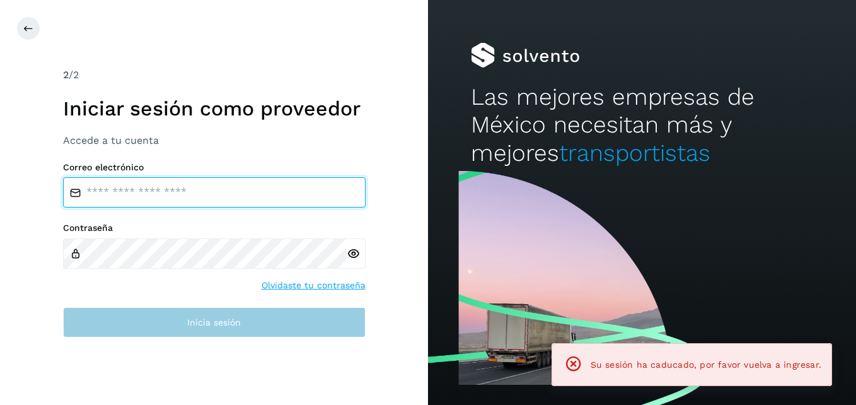
type input "**********"
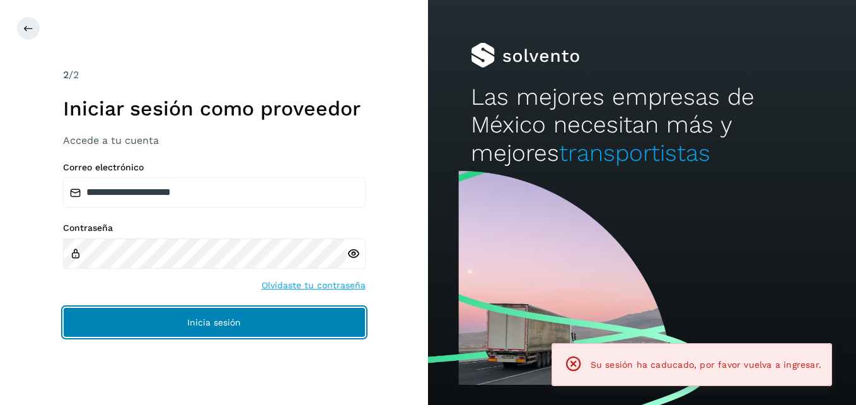
click at [233, 322] on span "Inicia sesión" at bounding box center [214, 322] width 54 height 9
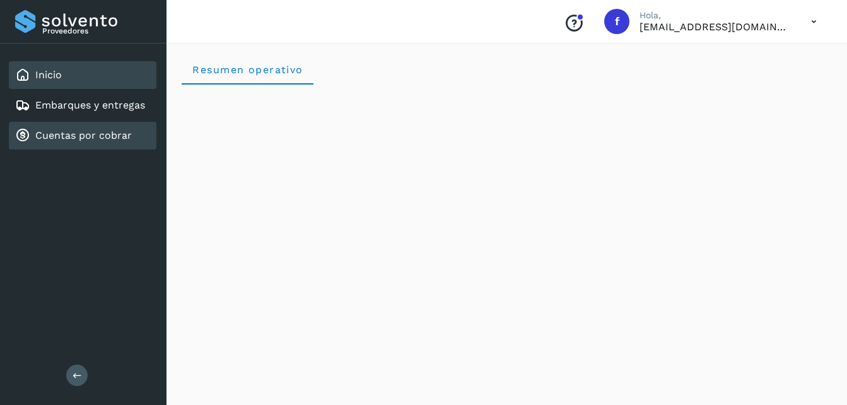
click at [84, 129] on link "Cuentas por cobrar" at bounding box center [83, 135] width 96 height 12
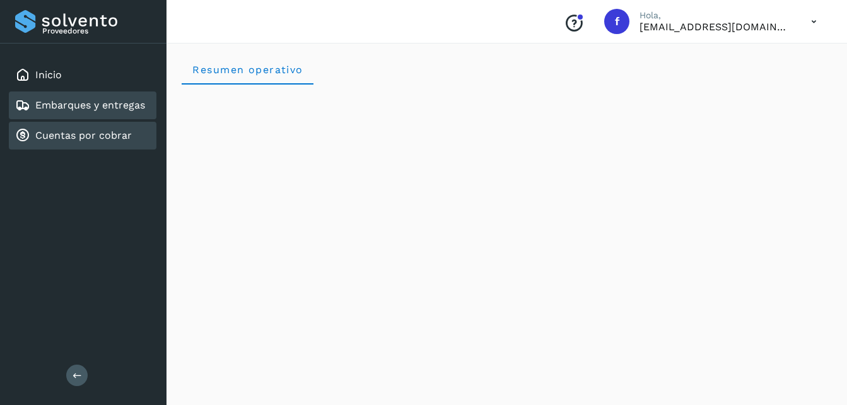
click at [83, 108] on link "Embarques y entregas" at bounding box center [90, 105] width 110 height 12
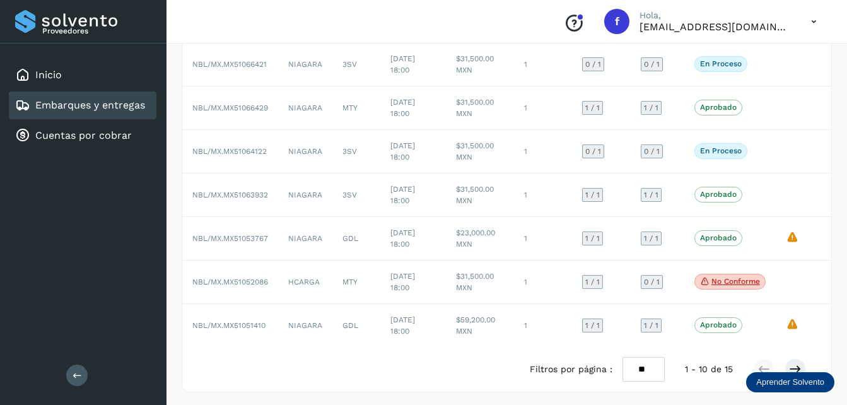
scroll to position [262, 0]
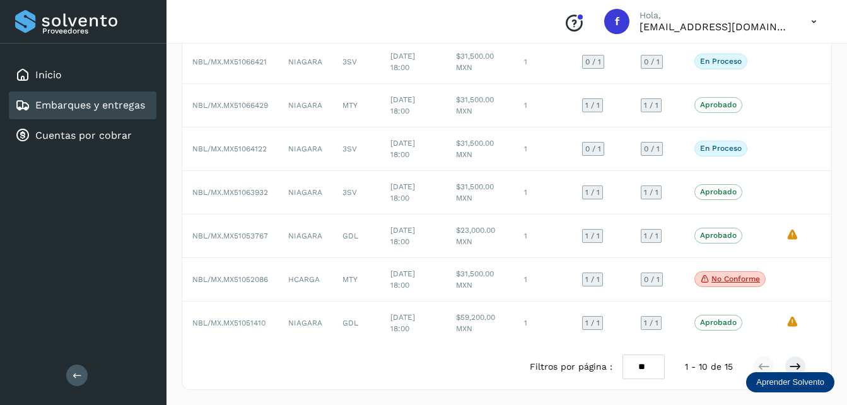
click at [640, 374] on select "** ** **" at bounding box center [643, 366] width 42 height 25
select select "**"
click at [622, 354] on select "** ** **" at bounding box center [643, 366] width 42 height 25
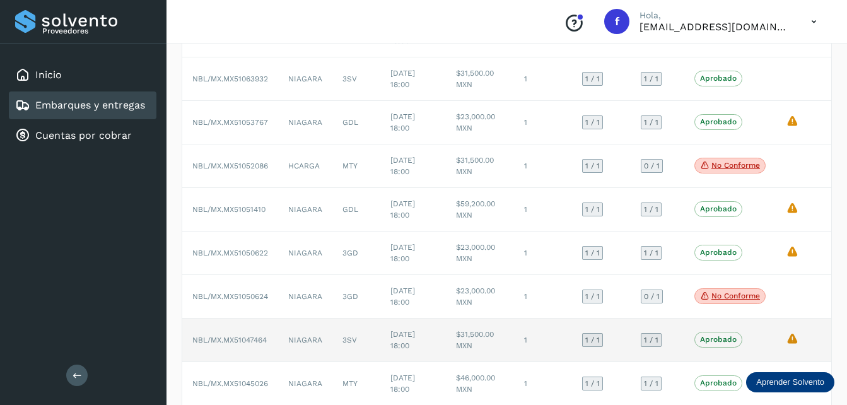
scroll to position [388, 0]
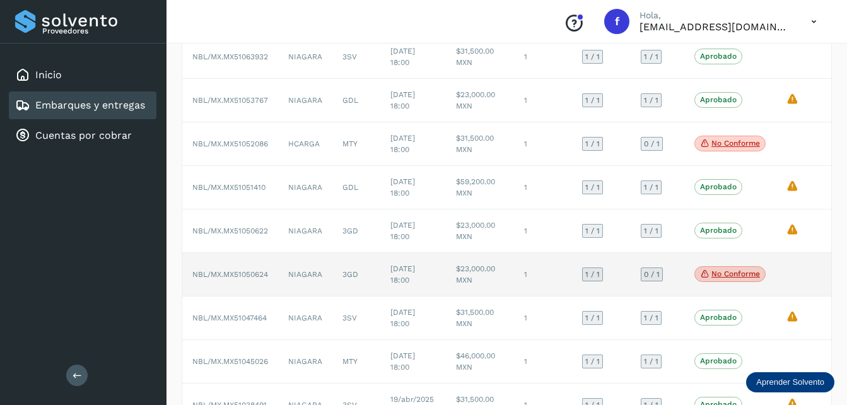
click at [388, 270] on td "[DATE] 18:00" at bounding box center [413, 274] width 66 height 43
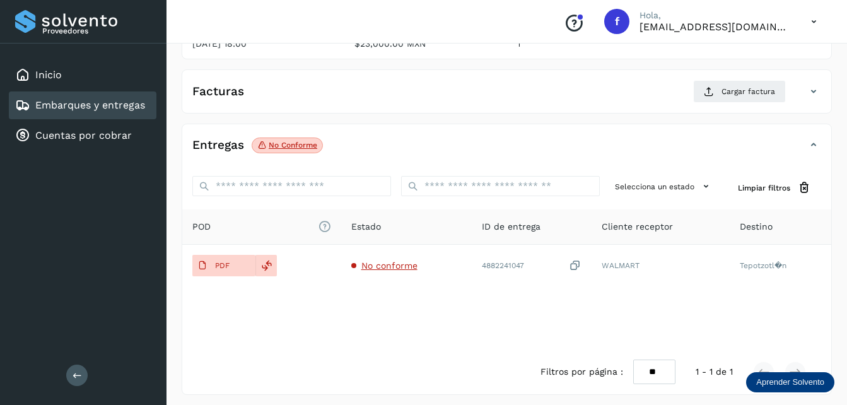
scroll to position [194, 0]
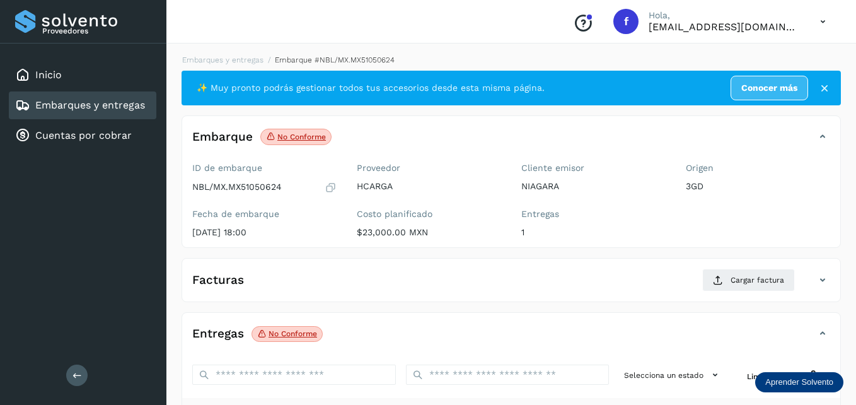
select select "**"
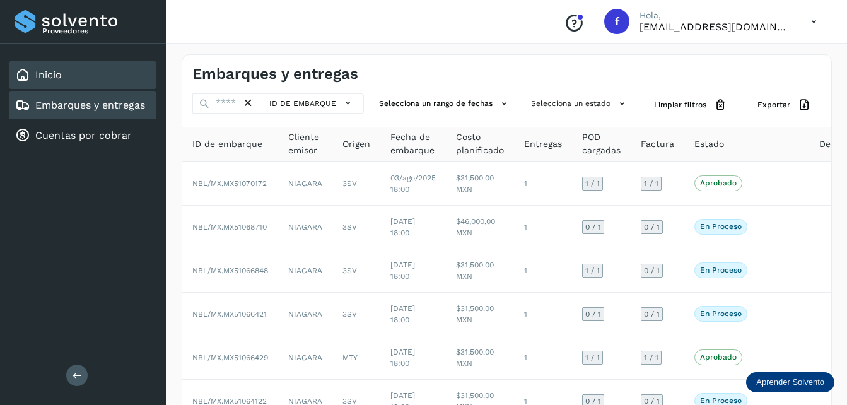
click at [76, 83] on div "Inicio" at bounding box center [82, 75] width 147 height 28
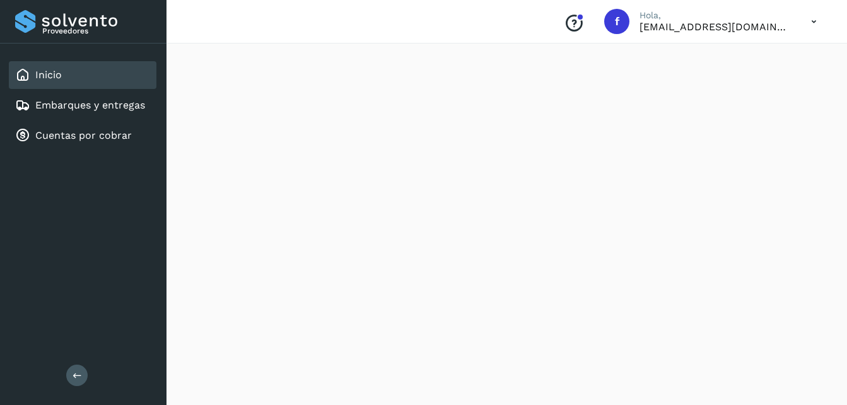
scroll to position [1200, 0]
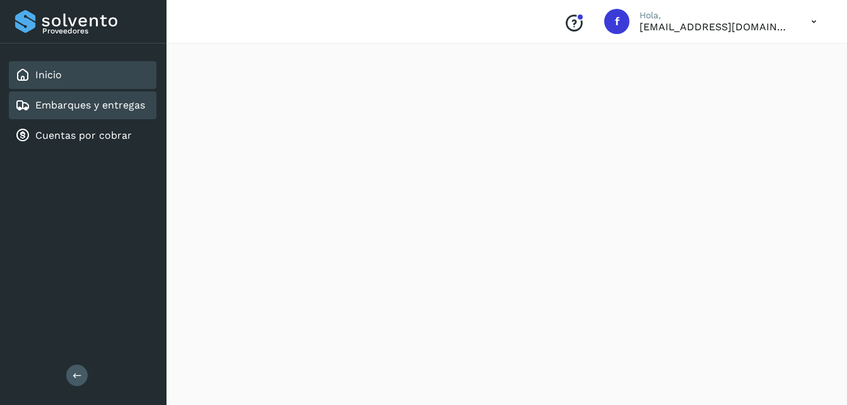
click at [94, 100] on link "Embarques y entregas" at bounding box center [90, 105] width 110 height 12
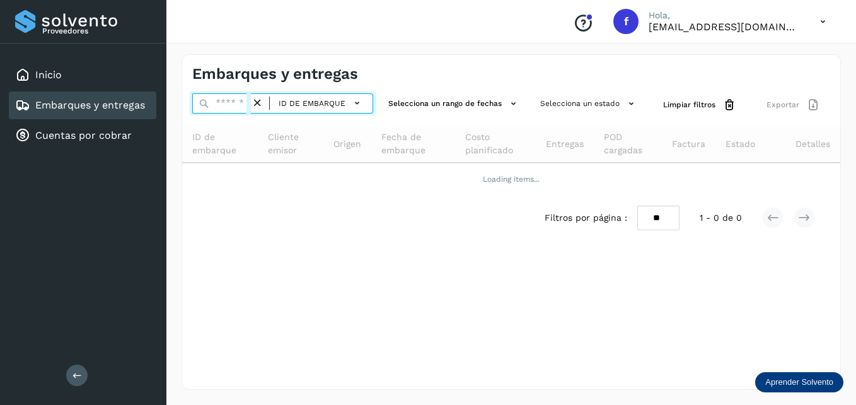
click at [242, 101] on input "text" at bounding box center [221, 103] width 59 height 20
paste input "**********"
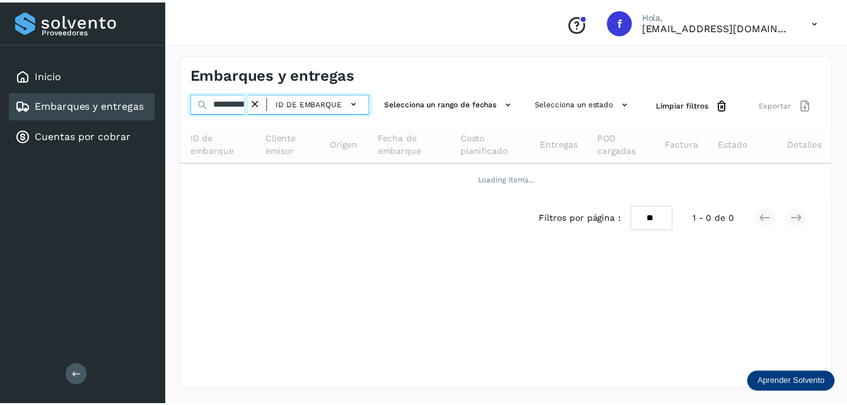
scroll to position [0, 74]
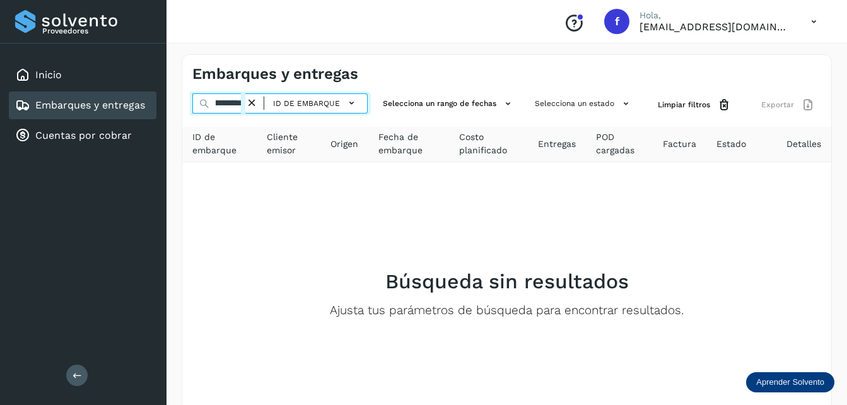
type input "**********"
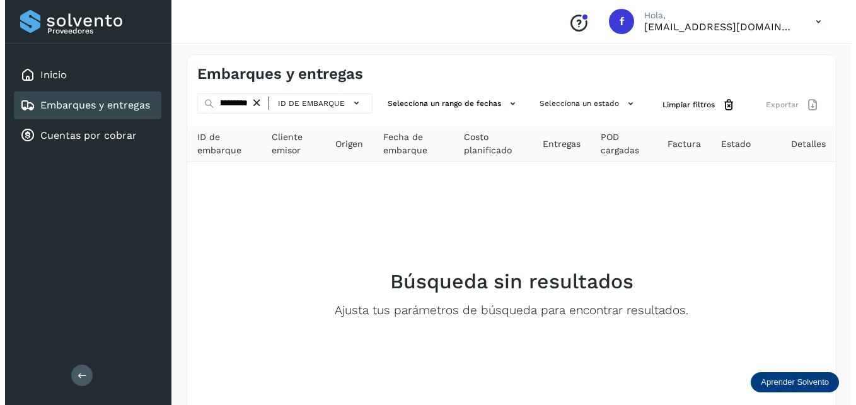
scroll to position [0, 0]
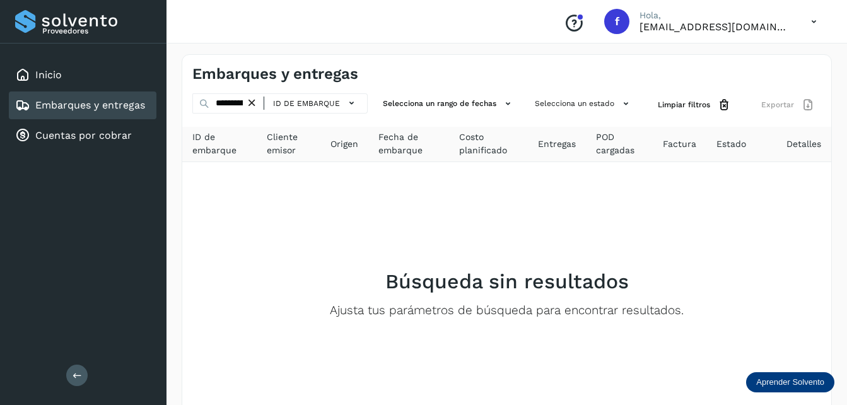
click at [251, 101] on icon at bounding box center [251, 102] width 13 height 13
click at [241, 104] on input "text" at bounding box center [218, 103] width 53 height 20
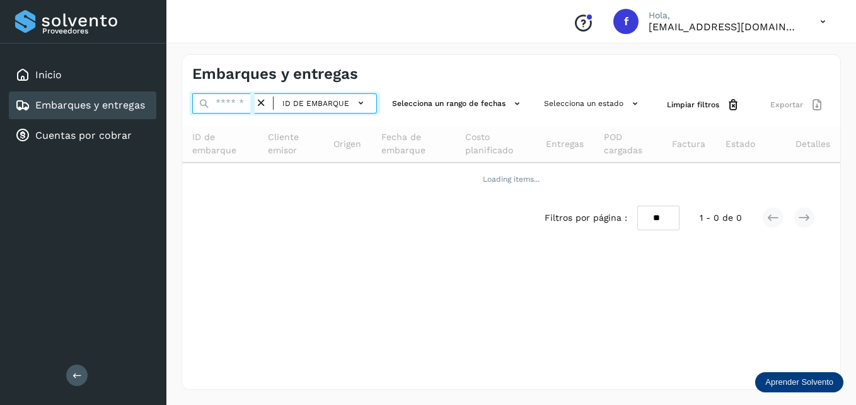
paste input "**********"
type input "**********"
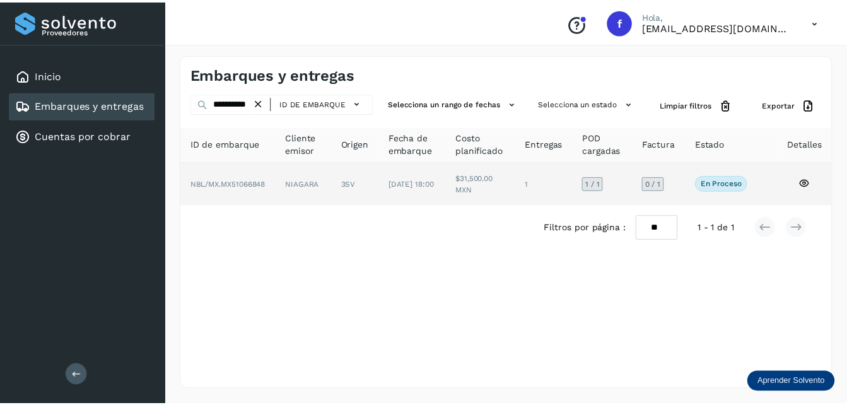
scroll to position [0, 0]
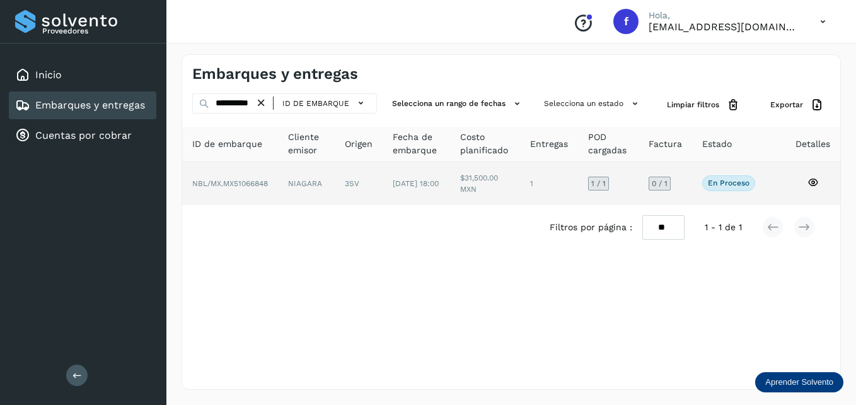
click at [814, 183] on icon at bounding box center [812, 181] width 11 height 11
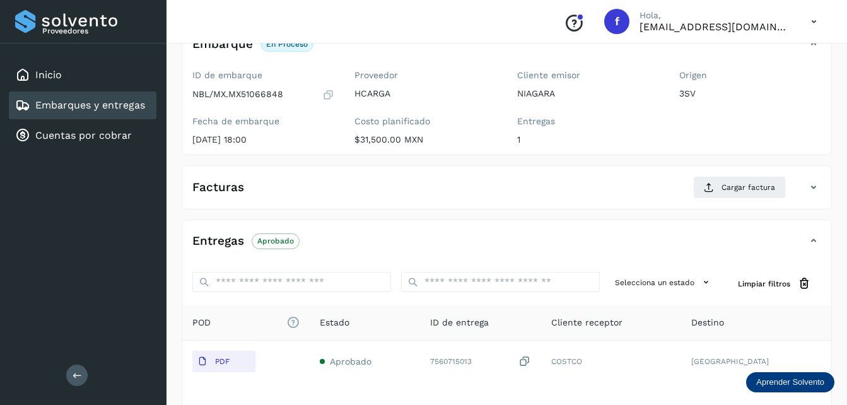
scroll to position [63, 0]
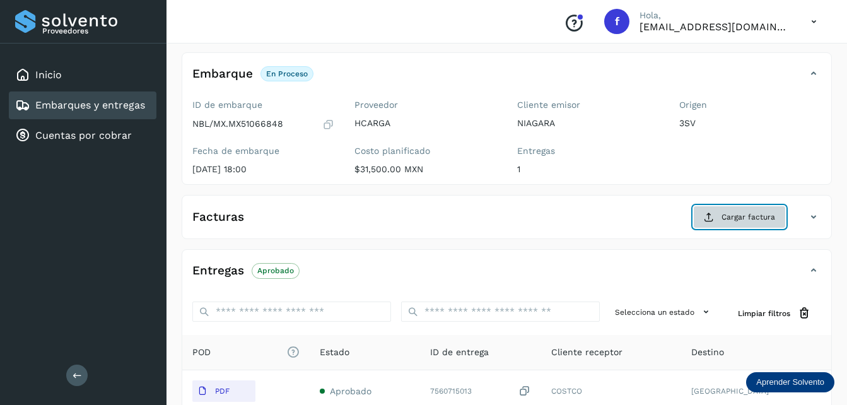
click at [727, 214] on span "Cargar factura" at bounding box center [748, 216] width 54 height 11
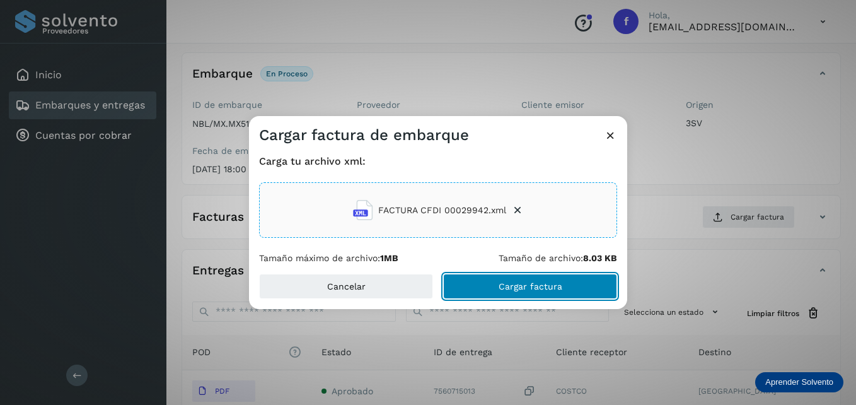
click at [512, 282] on span "Cargar factura" at bounding box center [531, 286] width 64 height 9
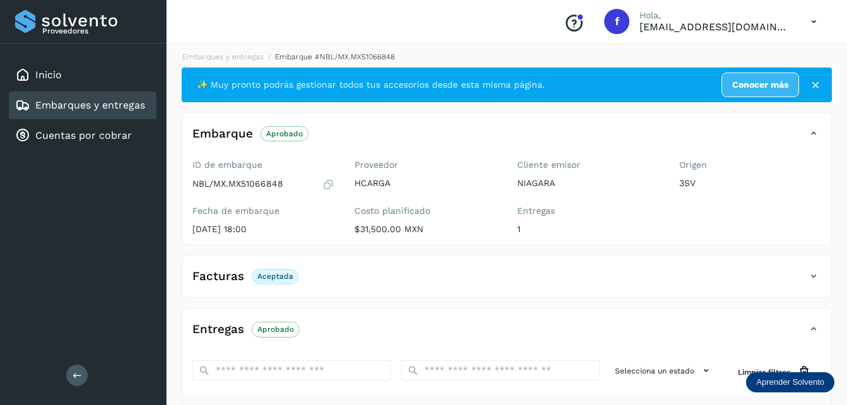
scroll to position [0, 0]
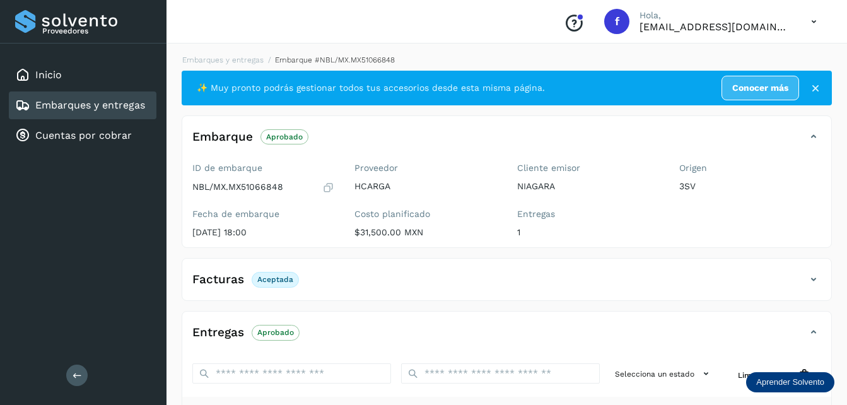
click at [817, 90] on icon at bounding box center [815, 88] width 13 height 13
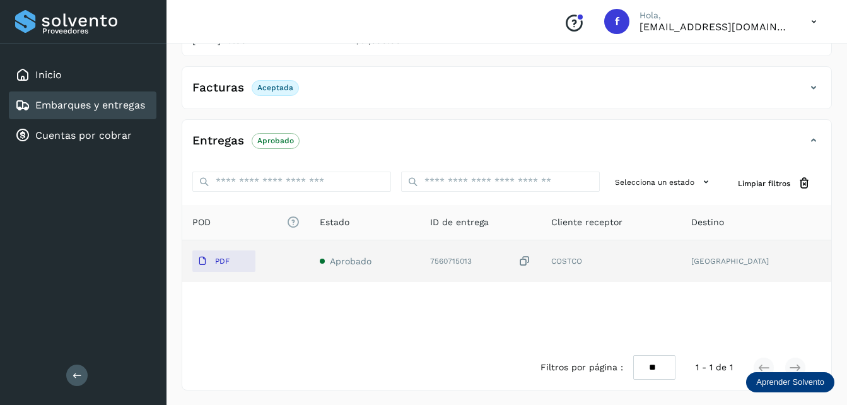
scroll to position [153, 0]
drag, startPoint x: 453, startPoint y: 262, endPoint x: 496, endPoint y: 262, distance: 43.5
click at [496, 262] on div "7560715013" at bounding box center [480, 260] width 101 height 13
copy div "7560715013"
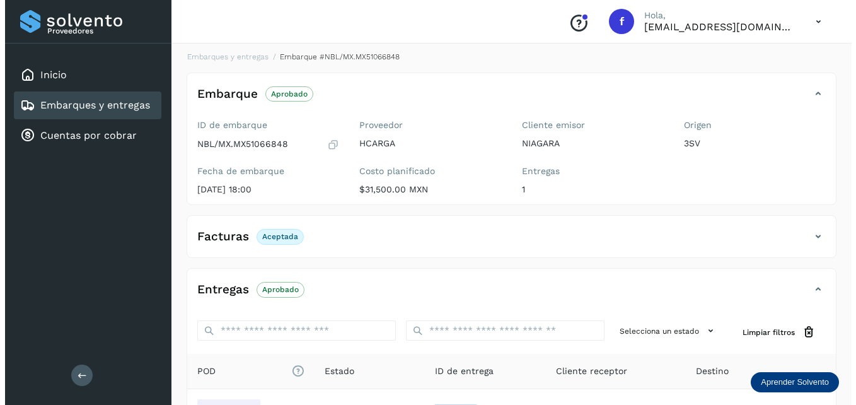
scroll to position [0, 0]
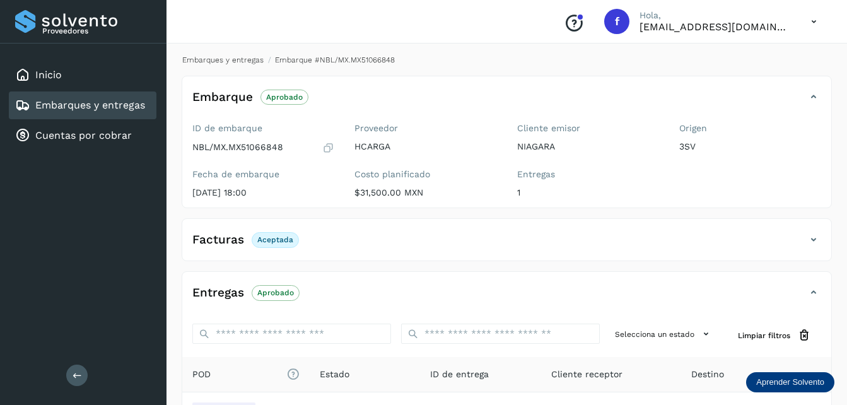
click at [245, 60] on link "Embarques y entregas" at bounding box center [222, 59] width 81 height 9
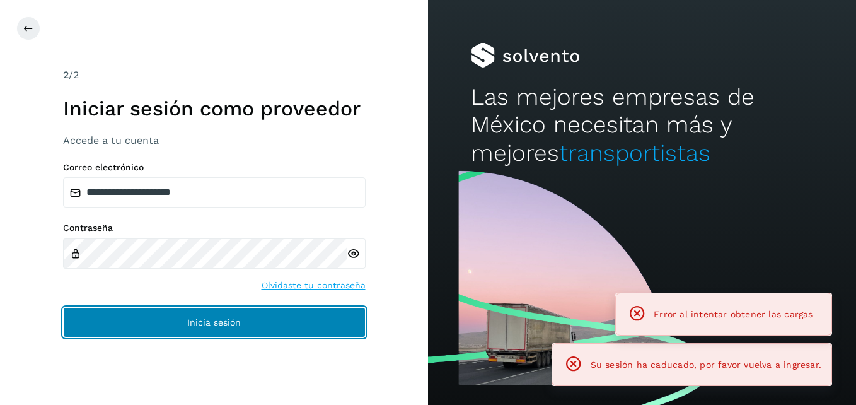
click at [239, 307] on button "Inicia sesión" at bounding box center [214, 322] width 303 height 30
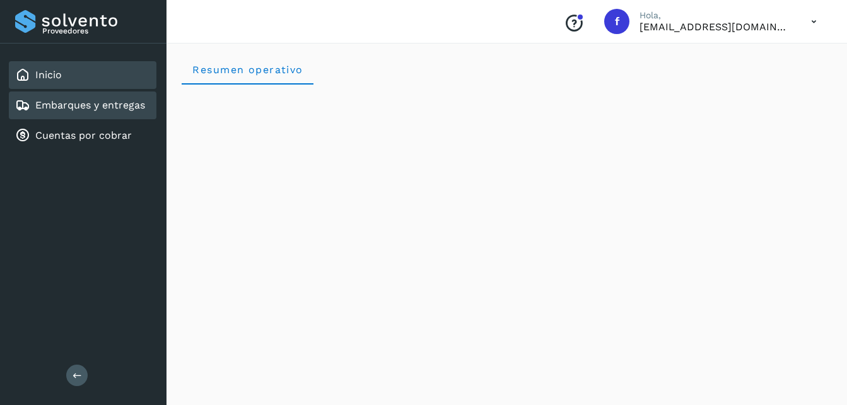
click at [107, 106] on link "Embarques y entregas" at bounding box center [90, 105] width 110 height 12
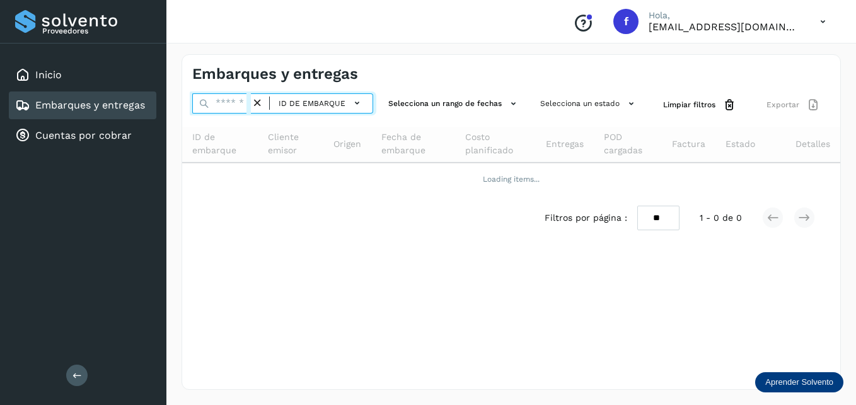
click at [234, 102] on input "text" at bounding box center [221, 103] width 59 height 20
paste input "**********"
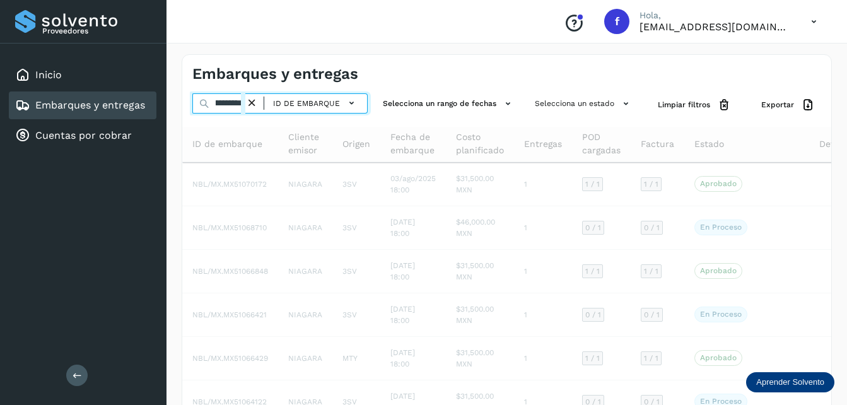
type input "**********"
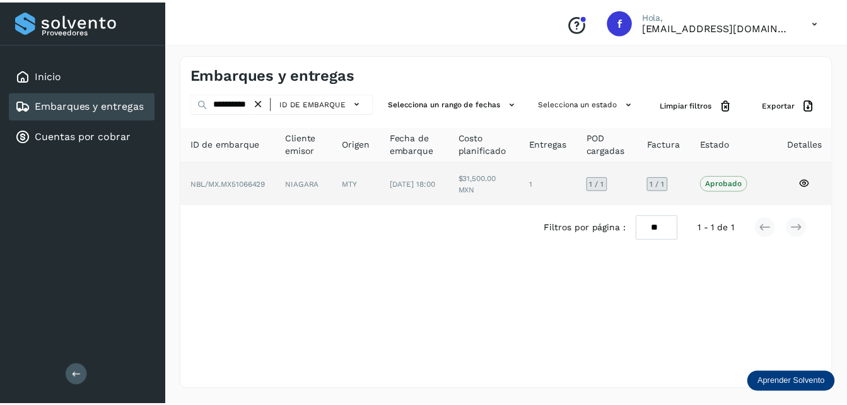
scroll to position [0, 0]
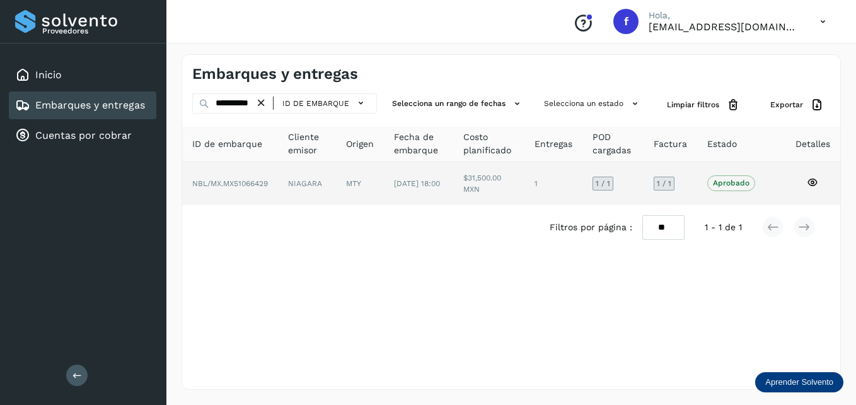
click at [384, 180] on td "MTY" at bounding box center [418, 183] width 69 height 43
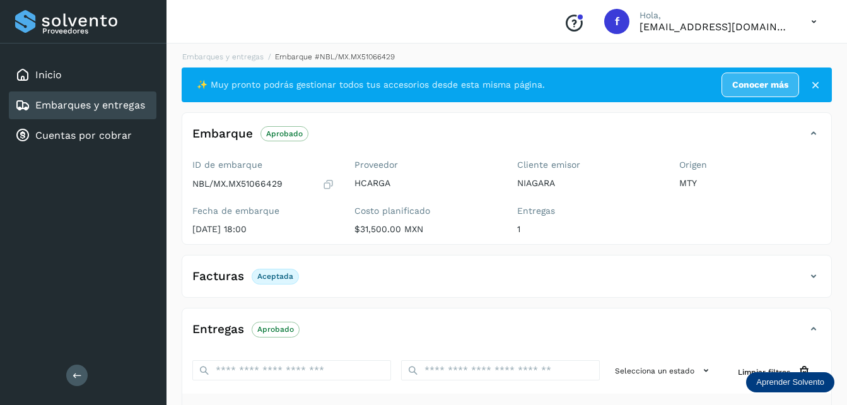
scroll to position [129, 0]
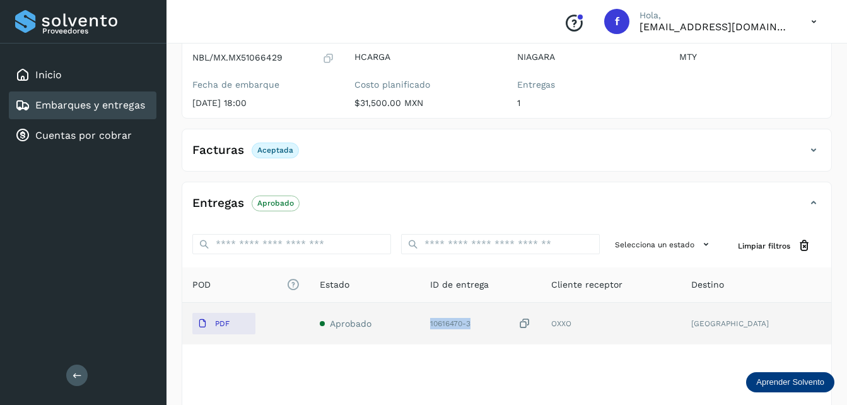
drag, startPoint x: 451, startPoint y: 321, endPoint x: 494, endPoint y: 324, distance: 42.9
click at [494, 324] on div "10616470-3" at bounding box center [480, 323] width 101 height 13
copy div "10616470-3"
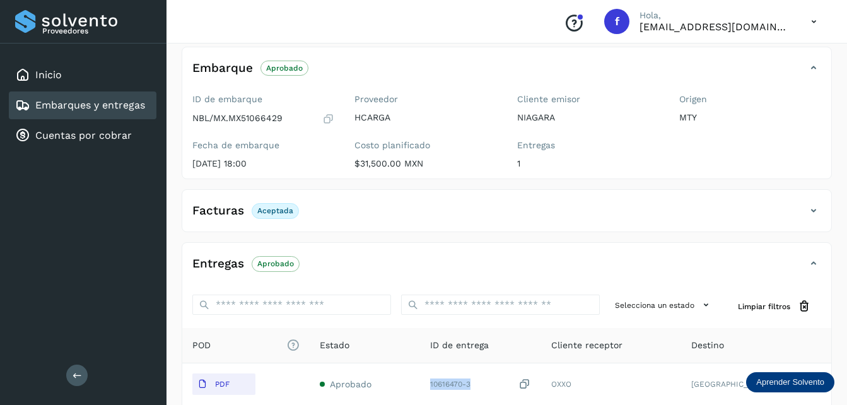
scroll to position [0, 0]
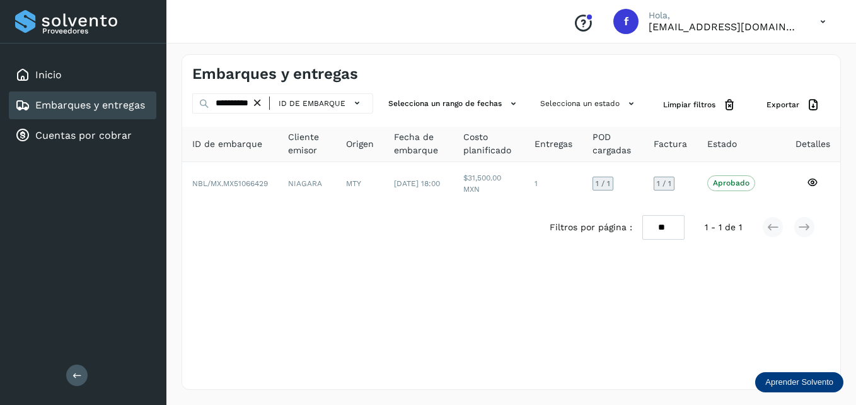
click at [258, 103] on icon at bounding box center [257, 102] width 13 height 13
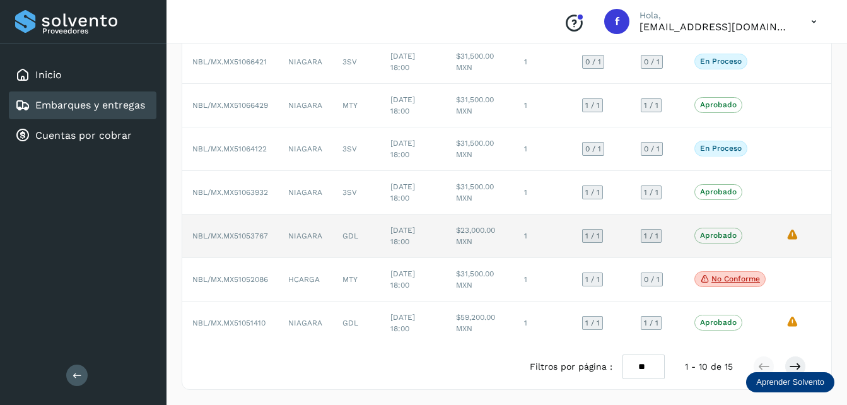
scroll to position [262, 0]
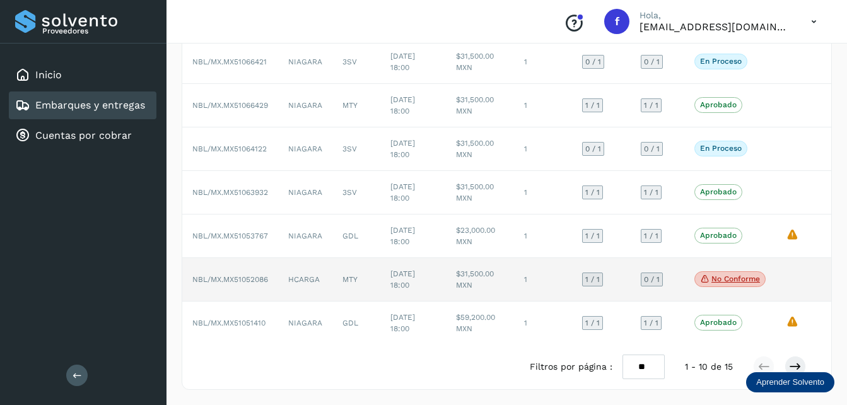
click at [741, 274] on p "No conforme" at bounding box center [735, 278] width 49 height 9
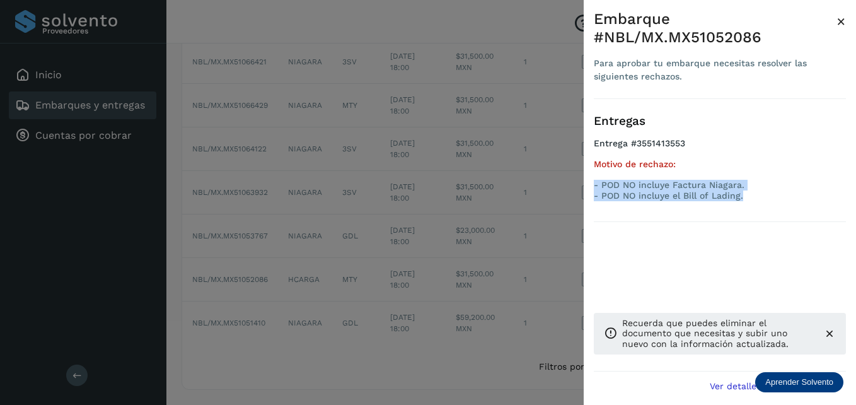
drag, startPoint x: 753, startPoint y: 195, endPoint x: 585, endPoint y: 183, distance: 168.7
click at [585, 183] on div "Embarque #NBL/MX.MX51052086 Para aprobar tu embarque necesitas resolver las sig…" at bounding box center [720, 212] width 272 height 425
copy div "- POD NO incluye Factura Niagara. - POD NO incluye el Bill of Lading."
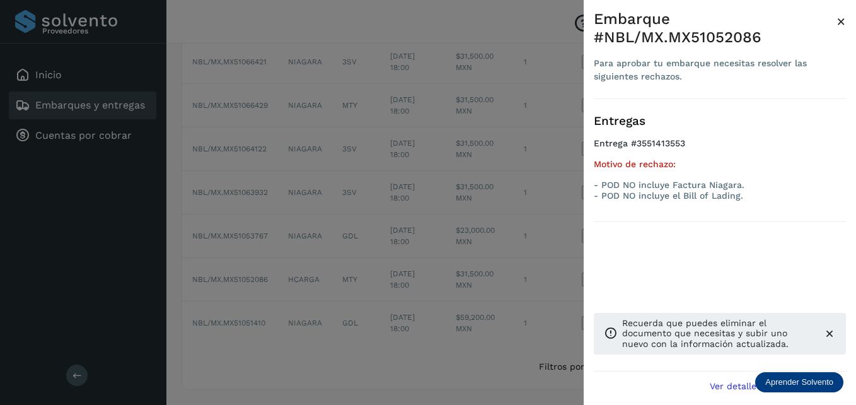
click at [831, 331] on icon at bounding box center [829, 333] width 13 height 13
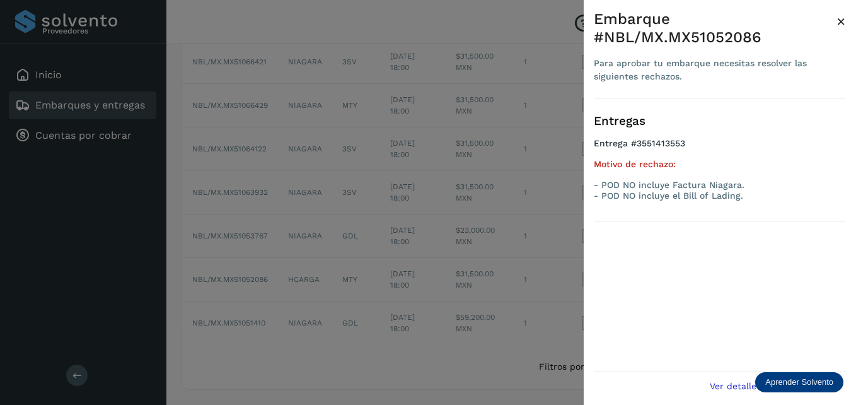
click at [842, 21] on span "×" at bounding box center [840, 22] width 9 height 18
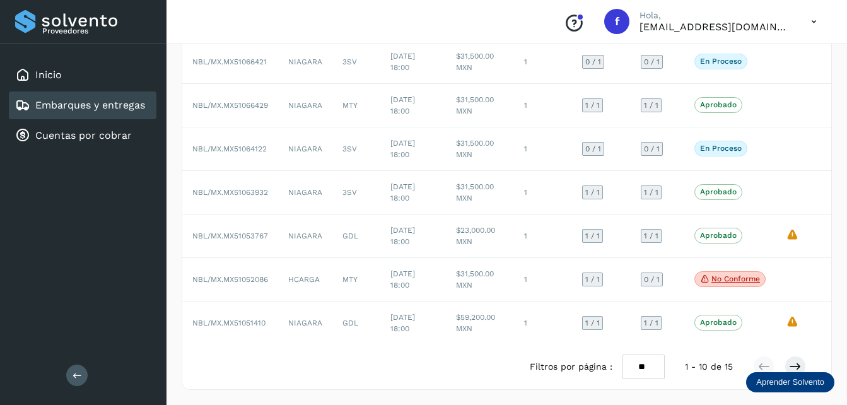
click at [652, 372] on select "** ** **" at bounding box center [643, 366] width 42 height 25
select select "**"
click at [622, 354] on select "** ** **" at bounding box center [643, 366] width 42 height 25
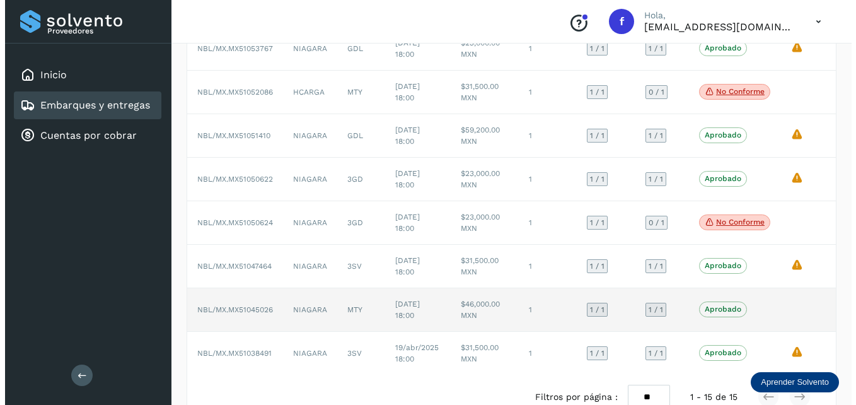
scroll to position [451, 0]
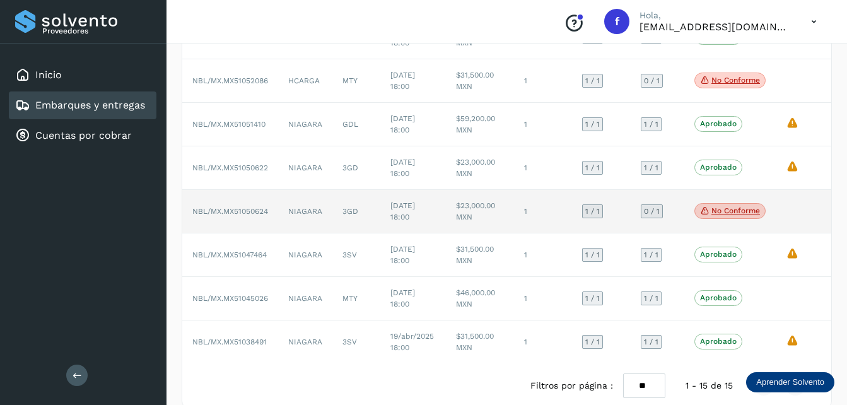
click at [739, 210] on p "No conforme" at bounding box center [735, 210] width 49 height 9
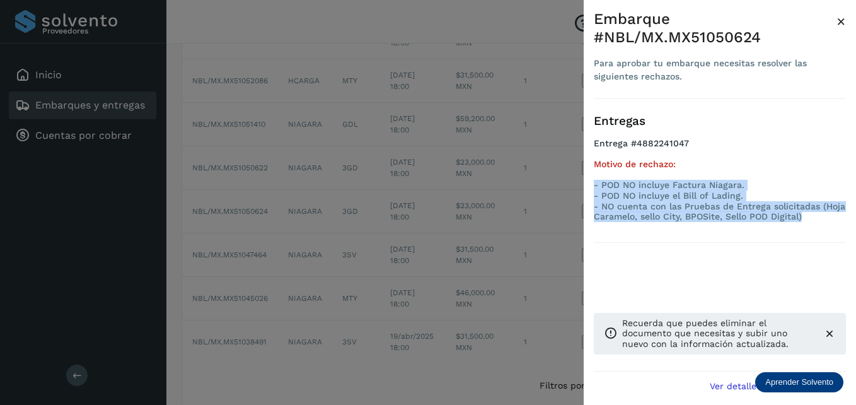
drag, startPoint x: 807, startPoint y: 216, endPoint x: 591, endPoint y: 185, distance: 219.0
click at [591, 185] on div "Embarque #NBL/MX.MX51050624 Para aprobar tu embarque necesitas resolver las sig…" at bounding box center [720, 212] width 272 height 425
copy div "- POD NO incluye Factura Niagara. - POD NO incluye el Bill of Lading. - NO cuen…"
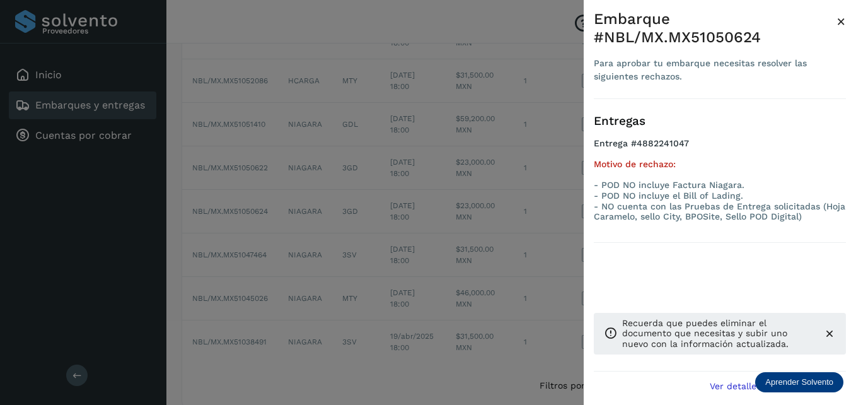
click at [714, 79] on div "Para aprobar tu embarque necesitas resolver las siguientes rechazos." at bounding box center [715, 70] width 243 height 26
click at [839, 18] on span "×" at bounding box center [840, 22] width 9 height 18
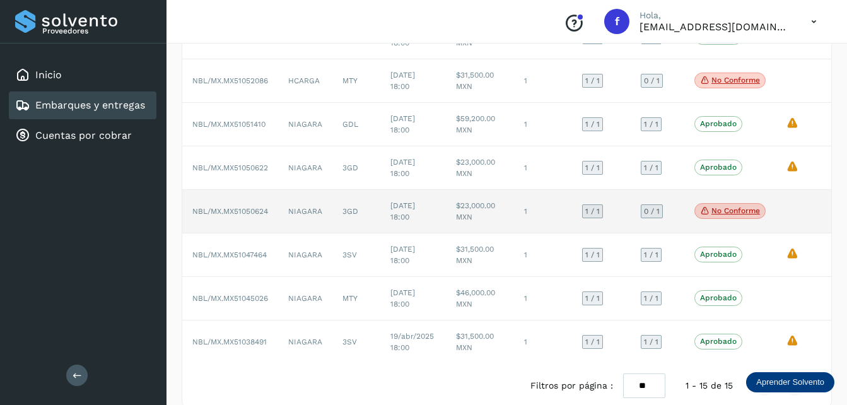
click at [743, 214] on p "No conforme" at bounding box center [735, 210] width 49 height 9
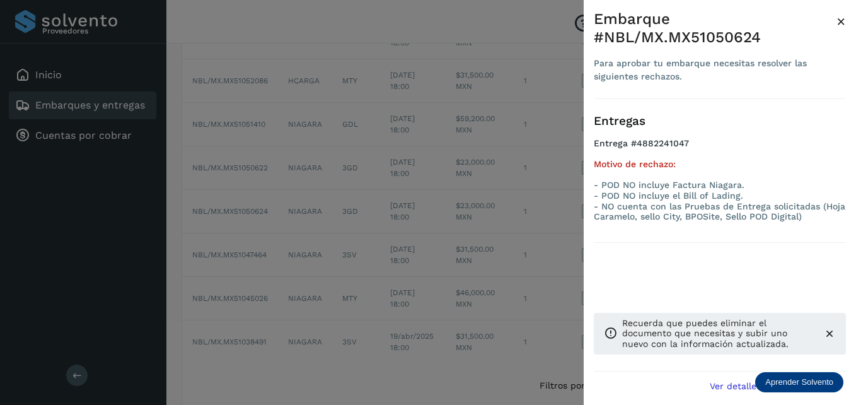
click at [737, 388] on span "Ver detalle de embarque" at bounding box center [764, 385] width 108 height 9
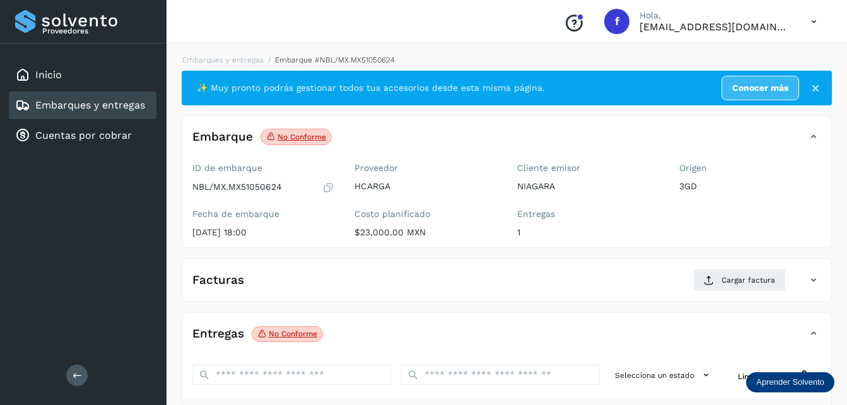
click at [815, 88] on icon at bounding box center [815, 88] width 13 height 13
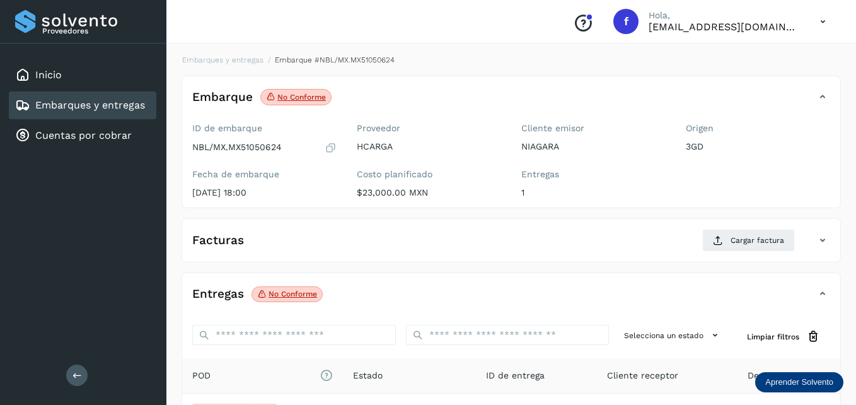
select select "**"
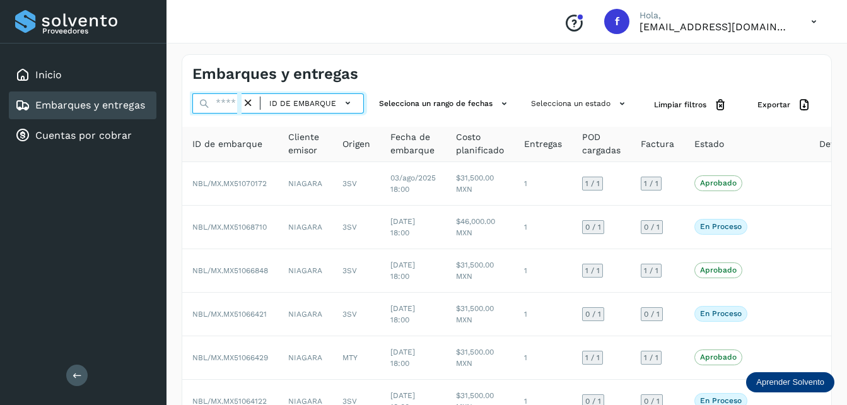
click at [226, 106] on input "text" at bounding box center [216, 103] width 49 height 20
paste input "**********"
type input "**********"
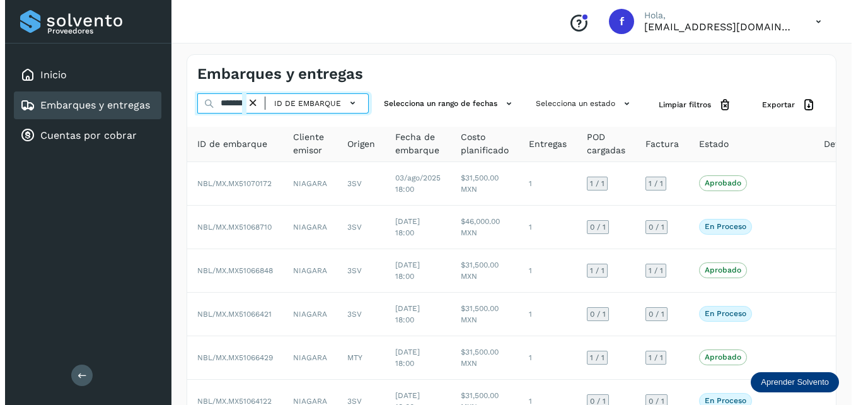
scroll to position [0, 26]
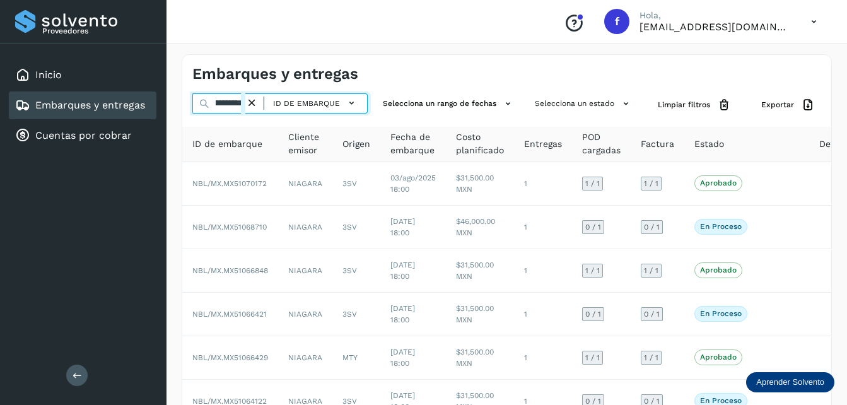
select select "**"
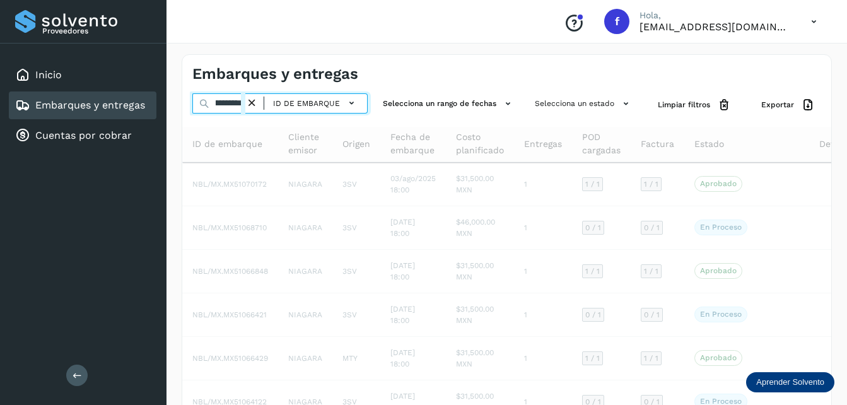
type input "**********"
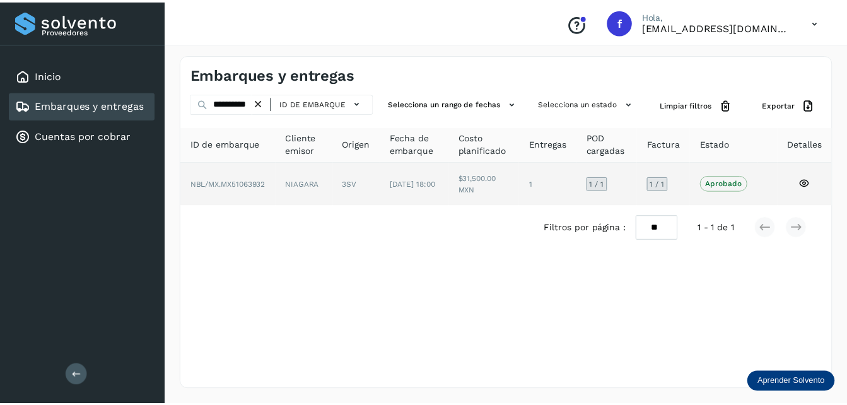
scroll to position [0, 0]
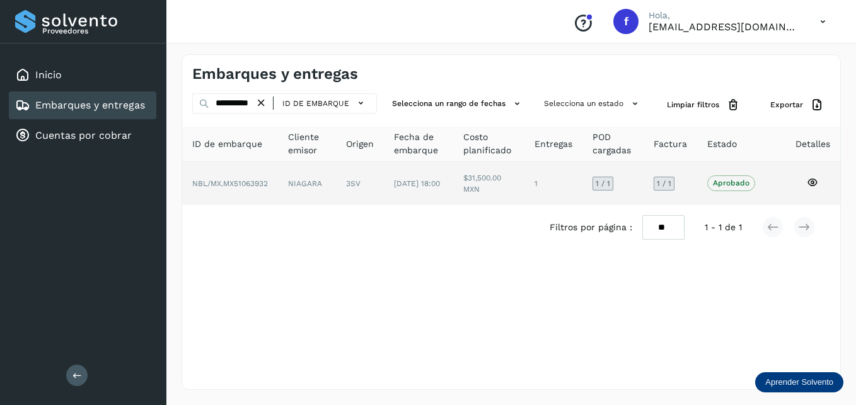
click at [250, 182] on span "NBL/MX.MX51063932" at bounding box center [230, 183] width 76 height 9
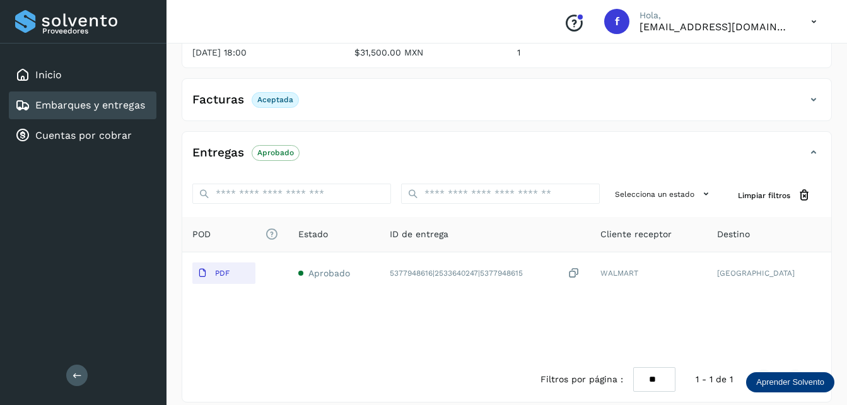
scroll to position [189, 0]
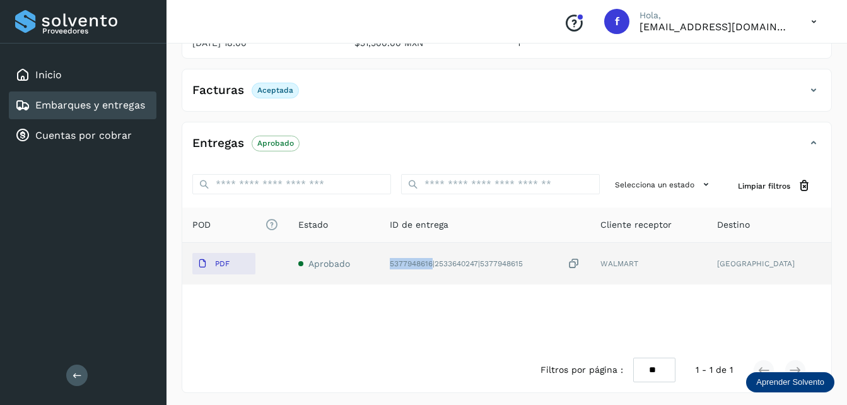
drag, startPoint x: 445, startPoint y: 264, endPoint x: 405, endPoint y: 264, distance: 40.3
click at [405, 264] on div "5377948616|2533640247|5377948615" at bounding box center [485, 263] width 191 height 13
copy div "5377948616"
drag, startPoint x: 538, startPoint y: 262, endPoint x: 405, endPoint y: 267, distance: 133.7
click at [405, 267] on div "5377948616|2533640247|5377948615" at bounding box center [485, 263] width 191 height 13
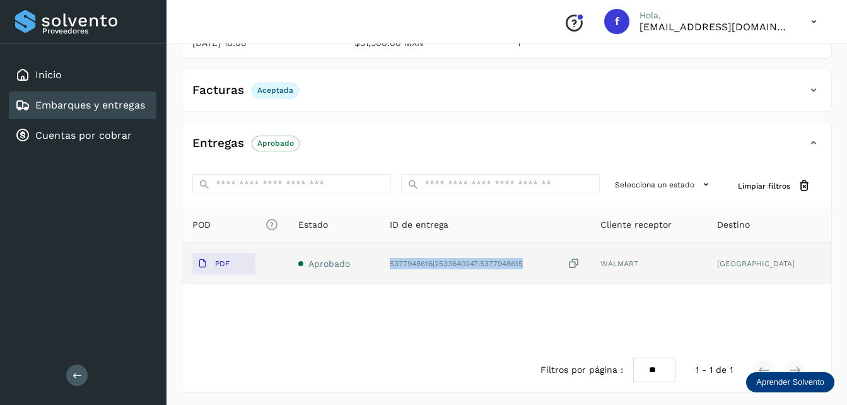
copy div "5377948616|2533640247|5377948615"
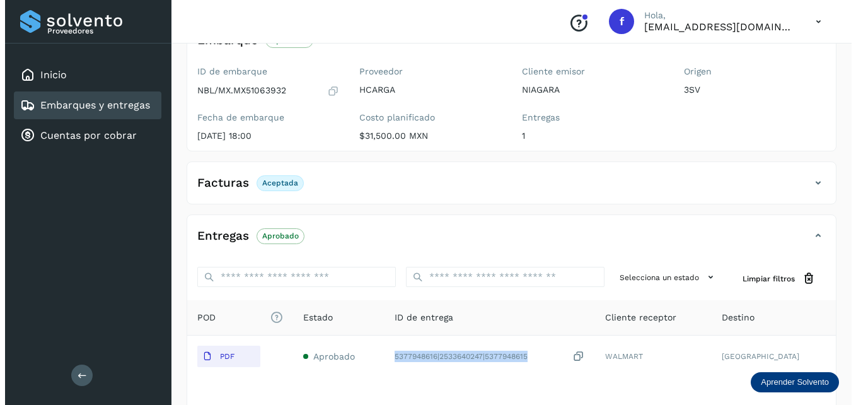
scroll to position [0, 0]
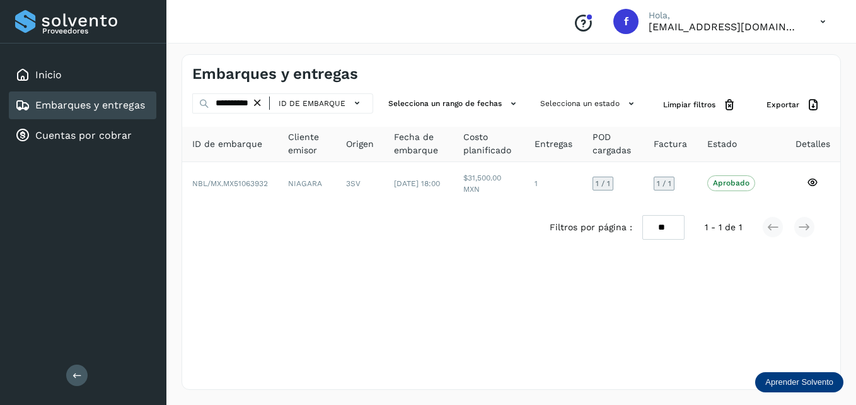
click at [261, 104] on icon at bounding box center [257, 102] width 13 height 13
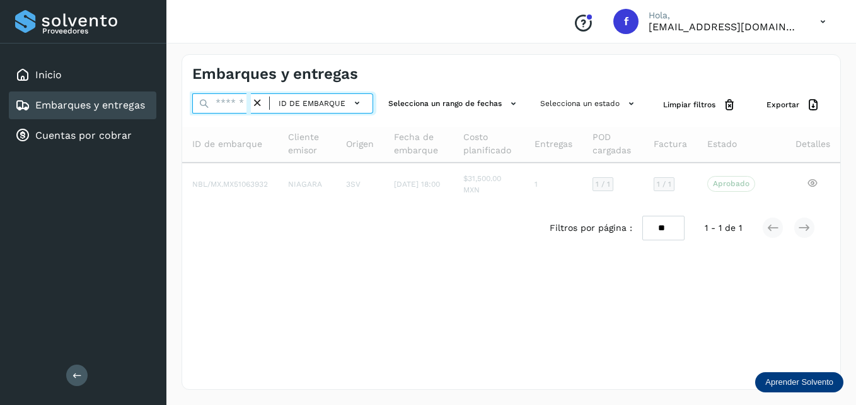
click at [237, 105] on input "text" at bounding box center [221, 103] width 59 height 20
paste input "**********"
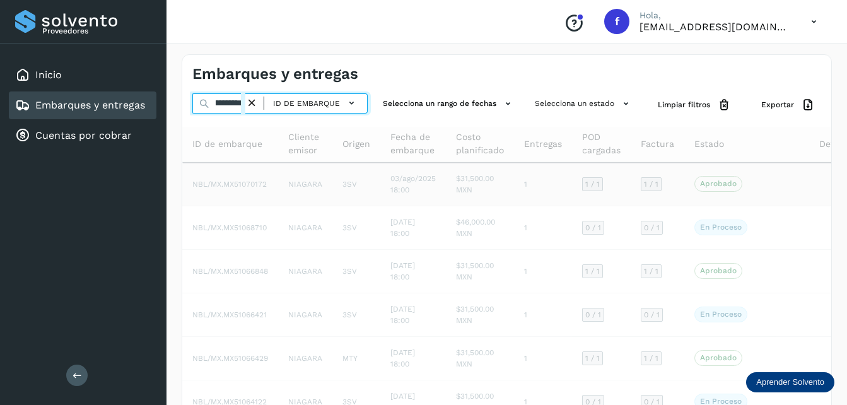
type input "**********"
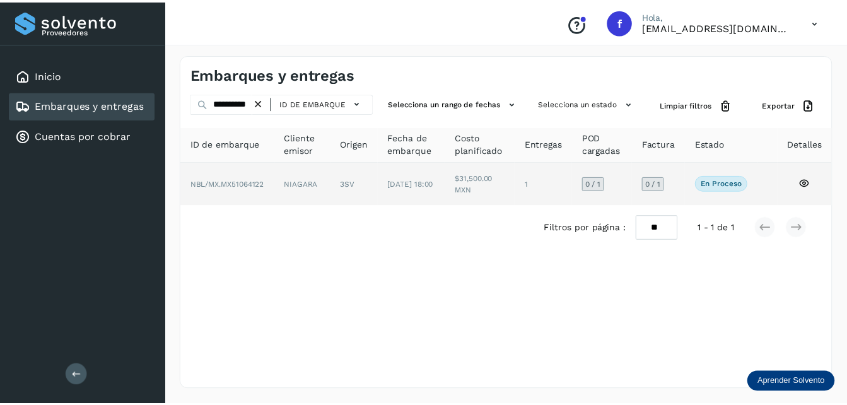
scroll to position [0, 0]
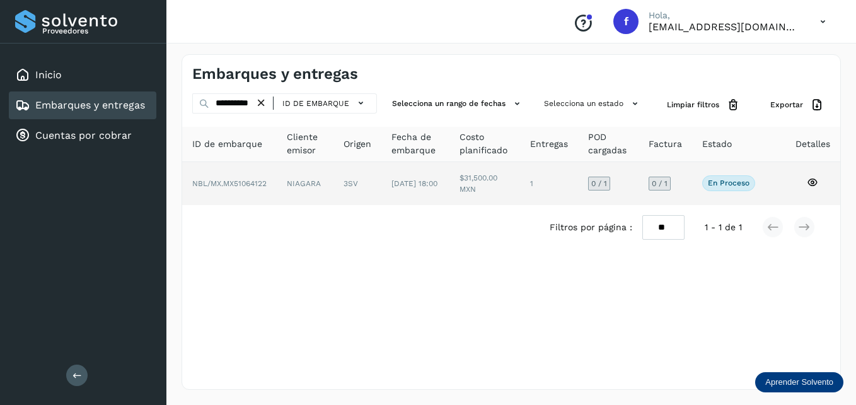
click at [333, 186] on td "NIAGARA" at bounding box center [357, 183] width 48 height 43
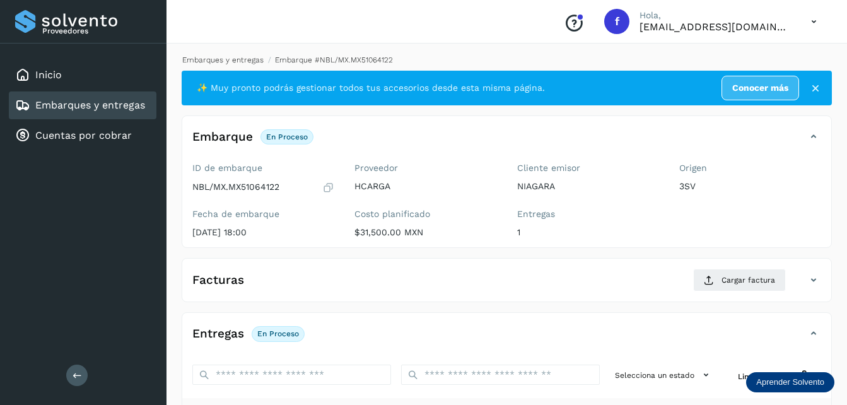
click at [246, 58] on link "Embarques y entregas" at bounding box center [222, 59] width 81 height 9
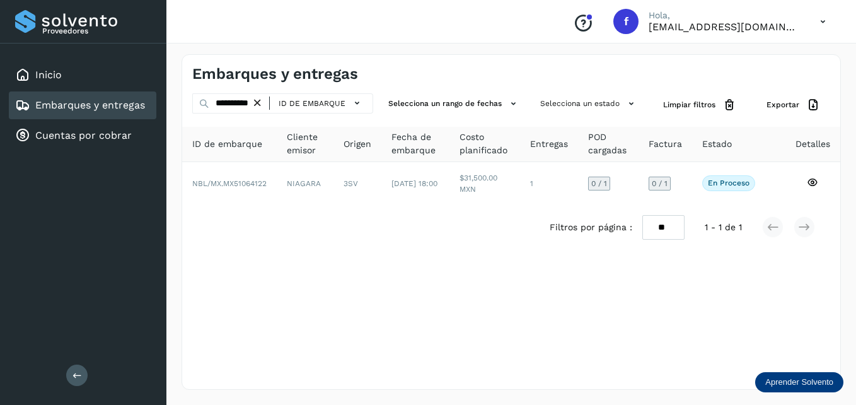
click at [410, 148] on span "Fecha de embarque" at bounding box center [415, 143] width 48 height 26
click at [257, 103] on icon at bounding box center [257, 102] width 13 height 13
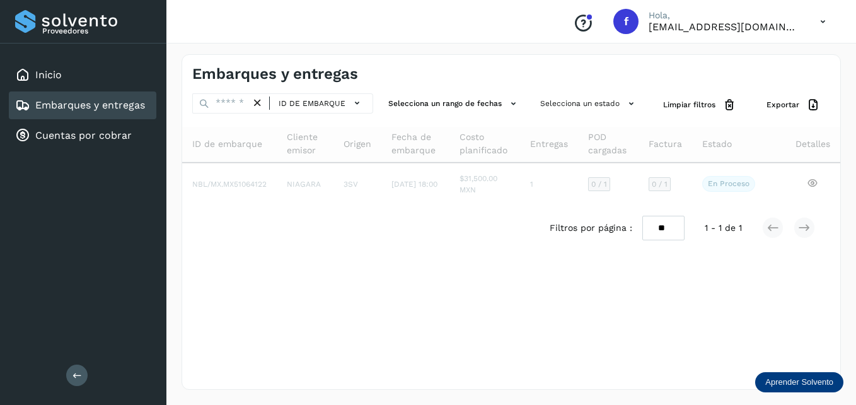
click at [410, 141] on span "Fecha de embarque" at bounding box center [415, 143] width 48 height 26
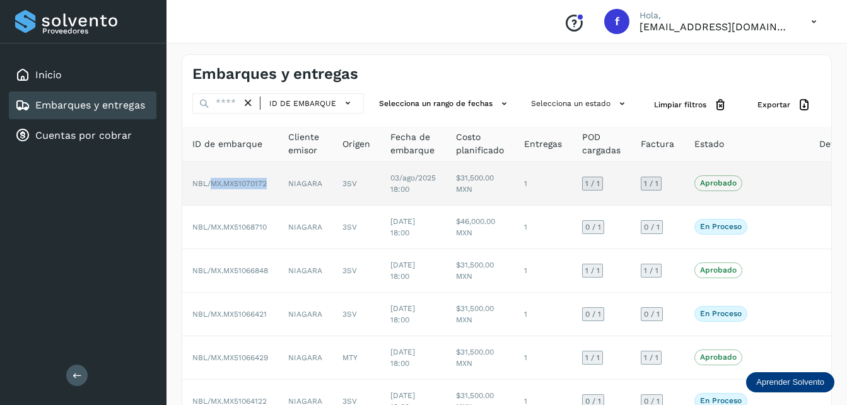
drag, startPoint x: 270, startPoint y: 182, endPoint x: 214, endPoint y: 185, distance: 56.2
click at [214, 185] on td "NBL/MX.MX51070172" at bounding box center [230, 183] width 96 height 43
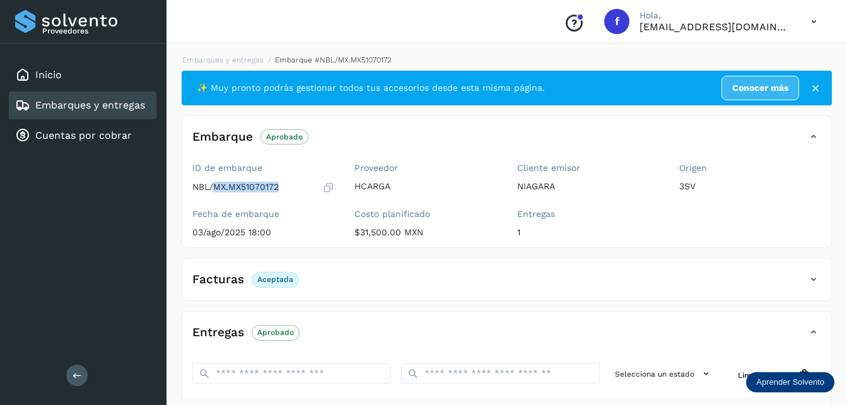
drag, startPoint x: 288, startPoint y: 185, endPoint x: 217, endPoint y: 189, distance: 71.3
click at [217, 189] on div "NBL/MX.MX51070172" at bounding box center [263, 187] width 142 height 13
copy p "MX.MX51070172"
click at [233, 58] on link "Embarques y entregas" at bounding box center [222, 59] width 81 height 9
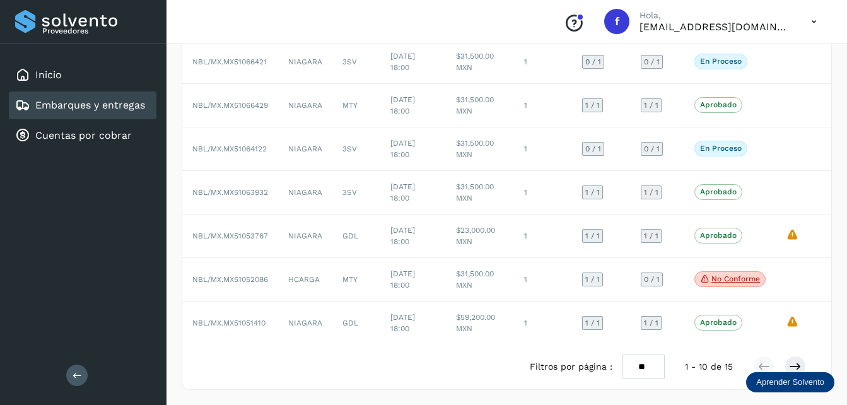
scroll to position [262, 0]
click at [795, 364] on icon at bounding box center [795, 366] width 13 height 13
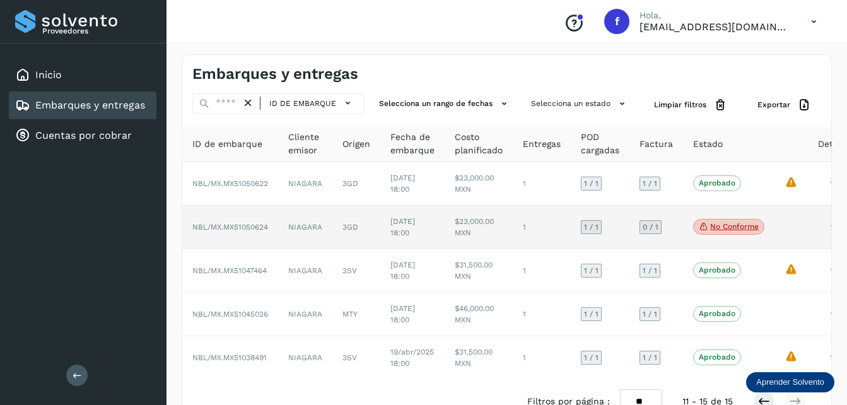
scroll to position [44, 0]
